Goal: Information Seeking & Learning: Understand process/instructions

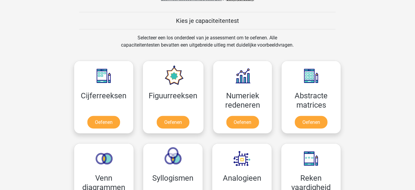
scroll to position [227, 0]
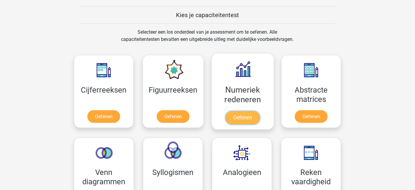
click at [253, 111] on link "Oefenen" at bounding box center [243, 117] width 34 height 13
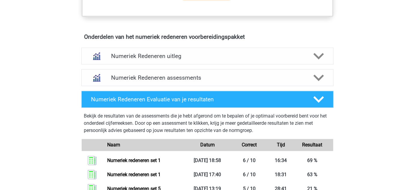
scroll to position [349, 0]
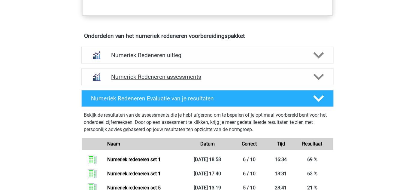
click at [222, 75] on h4 "Numeriek Redeneren assessments" at bounding box center [207, 77] width 193 height 7
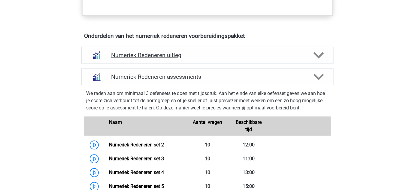
click at [219, 54] on h4 "Numeriek Redeneren uitleg" at bounding box center [207, 55] width 193 height 7
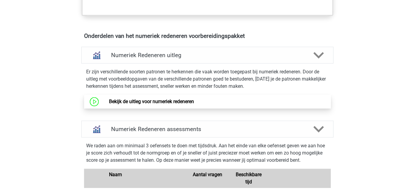
click at [194, 99] on link "Bekijk de uitleg voor numeriek redeneren" at bounding box center [151, 102] width 85 height 6
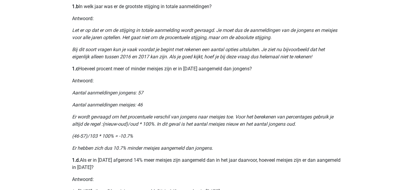
scroll to position [378, 0]
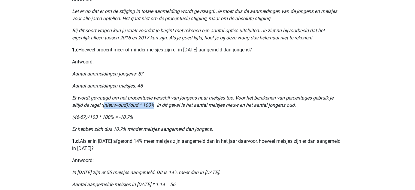
drag, startPoint x: 105, startPoint y: 105, endPoint x: 154, endPoint y: 108, distance: 49.0
click at [154, 108] on icon "Er wordt gevraagd om het procentuele verschil van jongens naar meisjes toe. Voo…" at bounding box center [202, 101] width 261 height 13
copy icon "nieuw-oud)/oud * 100%"
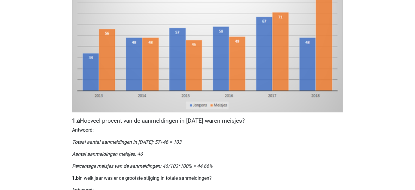
scroll to position [0, 0]
